Goal: Information Seeking & Learning: Learn about a topic

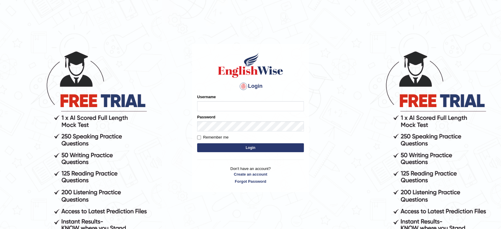
type input "[PERSON_NAME]"
click at [245, 144] on button "Login" at bounding box center [250, 147] width 107 height 9
type input "[PERSON_NAME]"
click at [245, 144] on button "Login" at bounding box center [250, 147] width 107 height 9
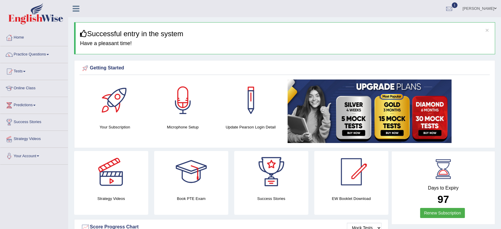
click at [47, 55] on link "Practice Questions" at bounding box center [34, 53] width 68 height 15
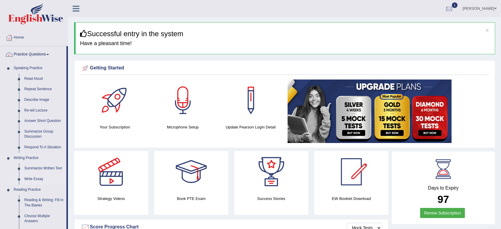
click at [28, 177] on link "Write Essay" at bounding box center [44, 179] width 45 height 11
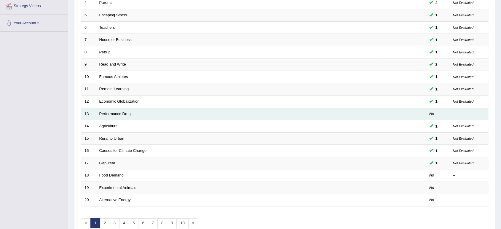
scroll to position [134, 0]
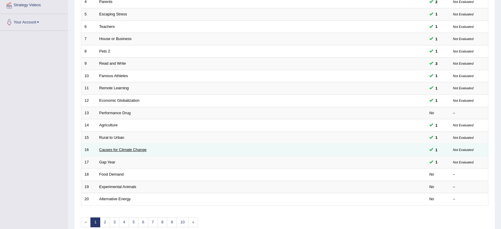
click at [145, 150] on link "Causes for Climate Change" at bounding box center [122, 149] width 47 height 4
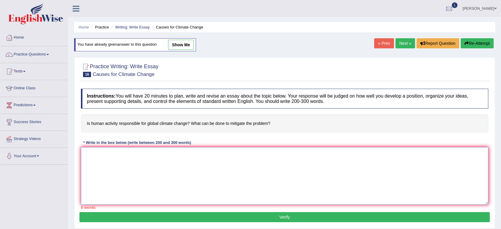
click at [135, 154] on textarea at bounding box center [284, 175] width 407 height 57
paste textarea "The lecture was about hunam activities are the main reason for climate change. …"
type textarea "The lecture was about hunam activities are the main reason for climate change. …"
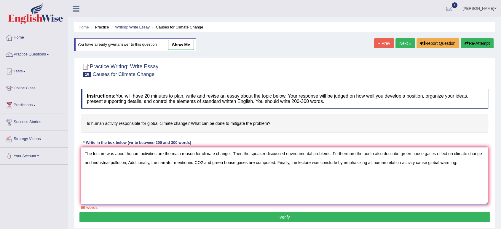
drag, startPoint x: 84, startPoint y: 153, endPoint x: 471, endPoint y: 179, distance: 387.7
click at [471, 179] on textarea "The lecture was about hunam activities are the main reason for climate change. …" at bounding box center [284, 175] width 407 height 57
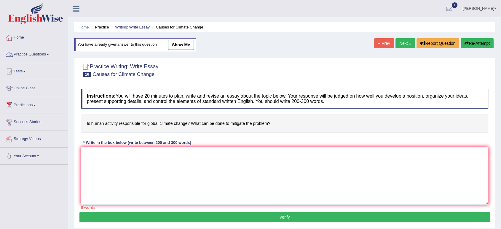
click at [52, 52] on link "Practice Questions" at bounding box center [34, 53] width 68 height 15
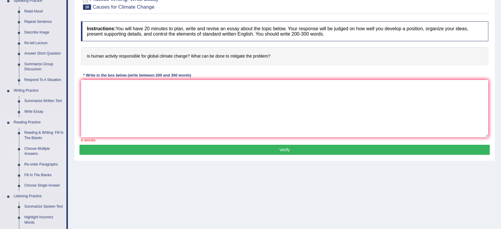
scroll to position [69, 0]
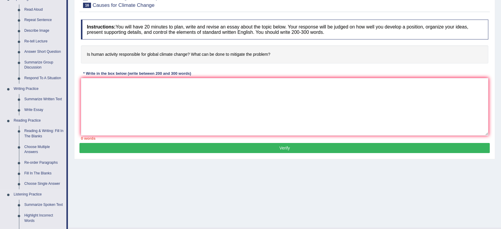
click at [41, 205] on link "Summarize Spoken Text" at bounding box center [44, 204] width 45 height 11
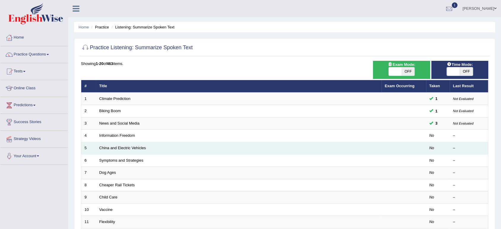
scroll to position [163, 0]
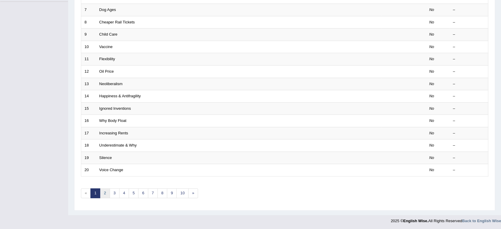
click at [105, 194] on link "2" at bounding box center [105, 193] width 10 height 10
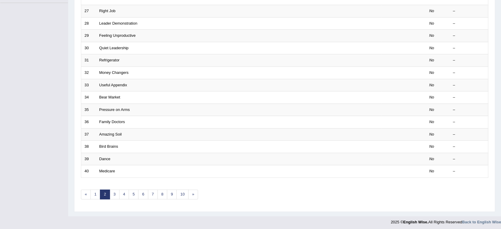
scroll to position [163, 0]
click at [96, 190] on link "1" at bounding box center [95, 193] width 10 height 10
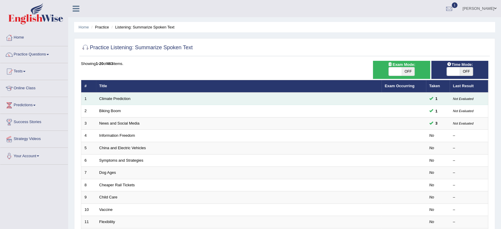
click at [392, 96] on td at bounding box center [403, 98] width 44 height 12
click at [108, 96] on link "Climate Prediction" at bounding box center [114, 98] width 31 height 4
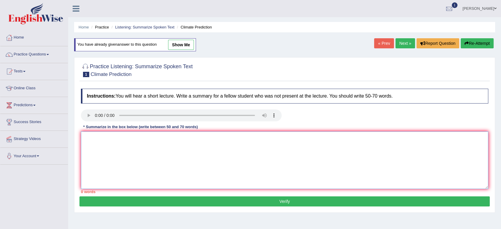
click at [100, 150] on textarea at bounding box center [284, 159] width 407 height 57
paste textarea "The lecture was about hunam activities are the main reason for climate change. …"
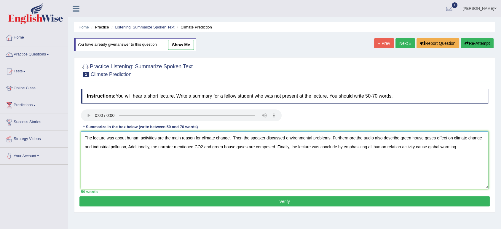
type textarea "The lecture was about hunam activities are the main reason for climate change. …"
click at [210, 202] on button "Verify" at bounding box center [284, 201] width 410 height 10
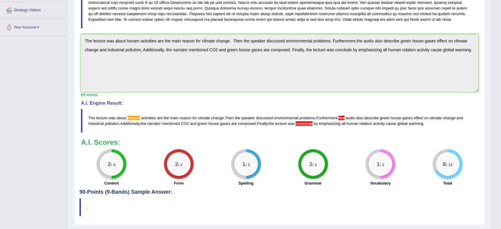
scroll to position [145, 0]
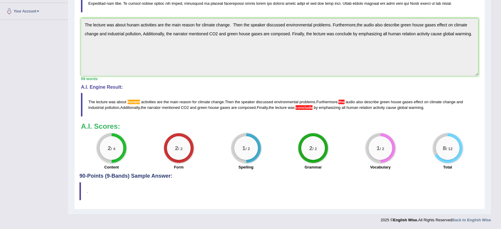
click at [258, 206] on div "Practice Listening: Summarize Spoken Text 1 Climate Prediction Instructions: Yo…" at bounding box center [279, 58] width 411 height 301
click at [119, 186] on blockquote "." at bounding box center [279, 191] width 400 height 18
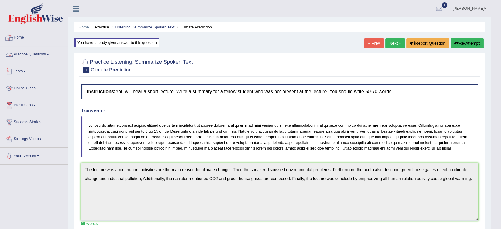
click at [46, 56] on link "Practice Questions" at bounding box center [34, 53] width 68 height 15
click at [46, 56] on link "Practice Questions" at bounding box center [33, 53] width 66 height 15
